Goal: Task Accomplishment & Management: Complete application form

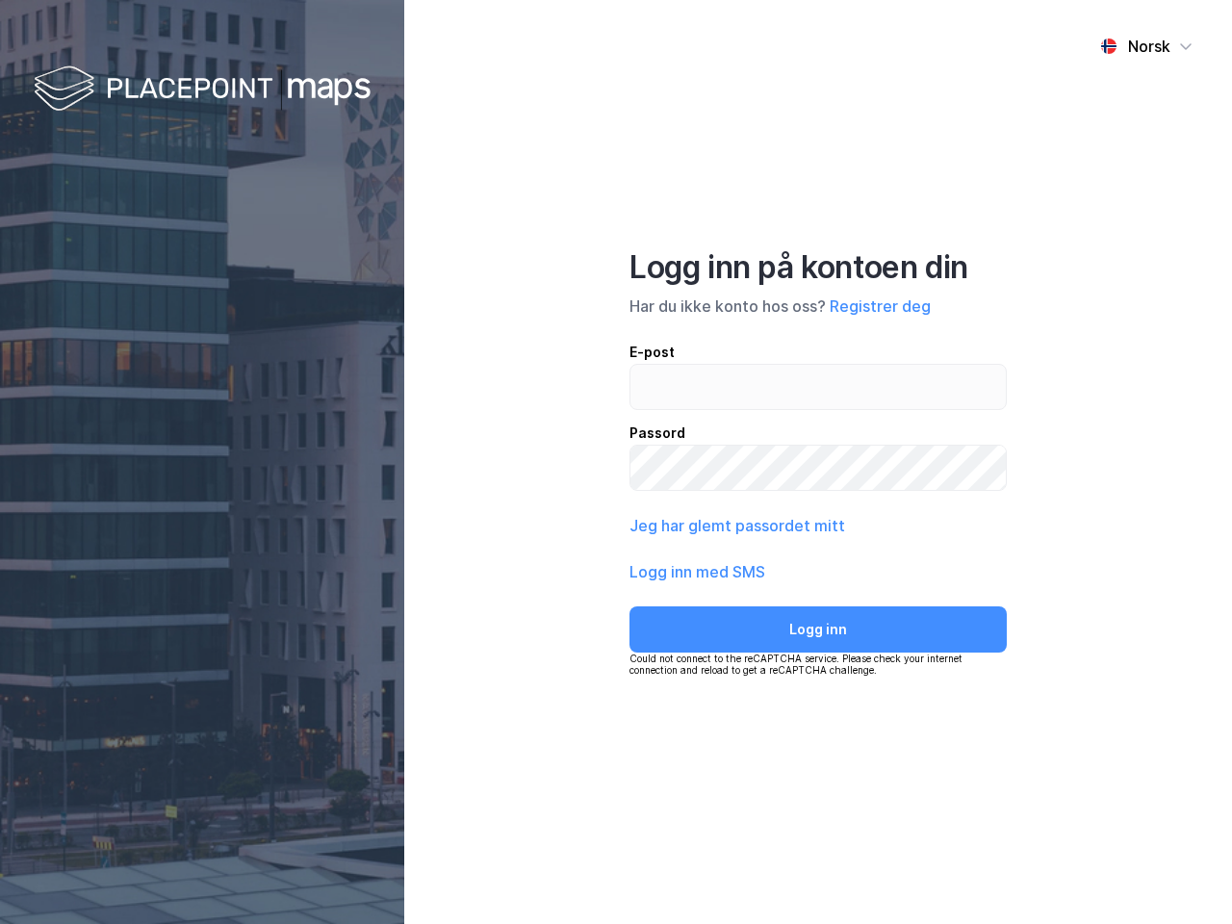
click at [616, 462] on div "Norsk Logg inn på kontoen din Har du ikke konto hos oss? Registrer deg E-post P…" at bounding box center [818, 462] width 828 height 924
click at [202, 90] on img at bounding box center [202, 90] width 337 height 57
click at [1146, 46] on div "Norsk" at bounding box center [1149, 46] width 42 height 23
click at [880, 306] on button "Registrer deg" at bounding box center [880, 306] width 101 height 23
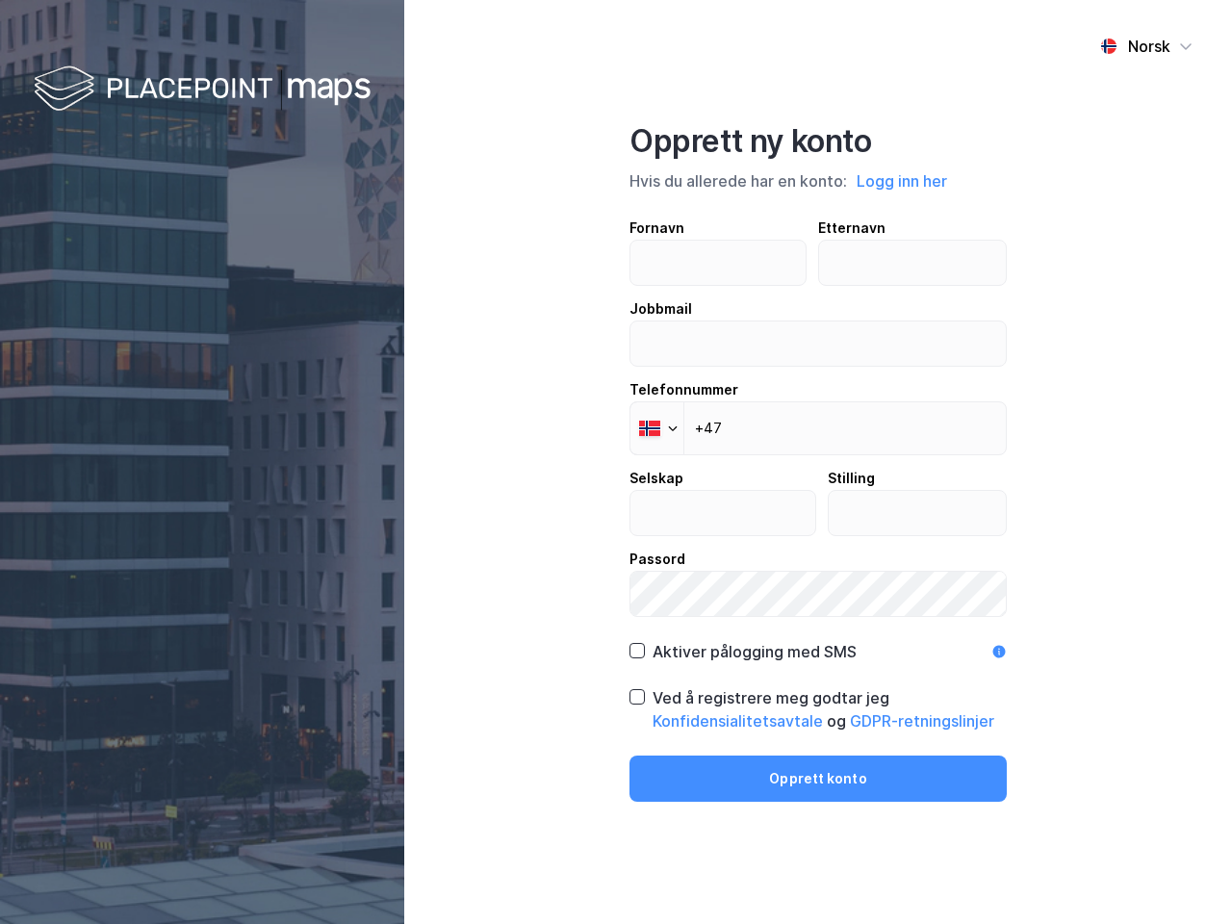
click at [818, 629] on div "Opprett ny konto Hvis du allerede har en konto: Logg inn her Fornavn Etternavn …" at bounding box center [817, 461] width 377 height 679
